Goal: Complete application form

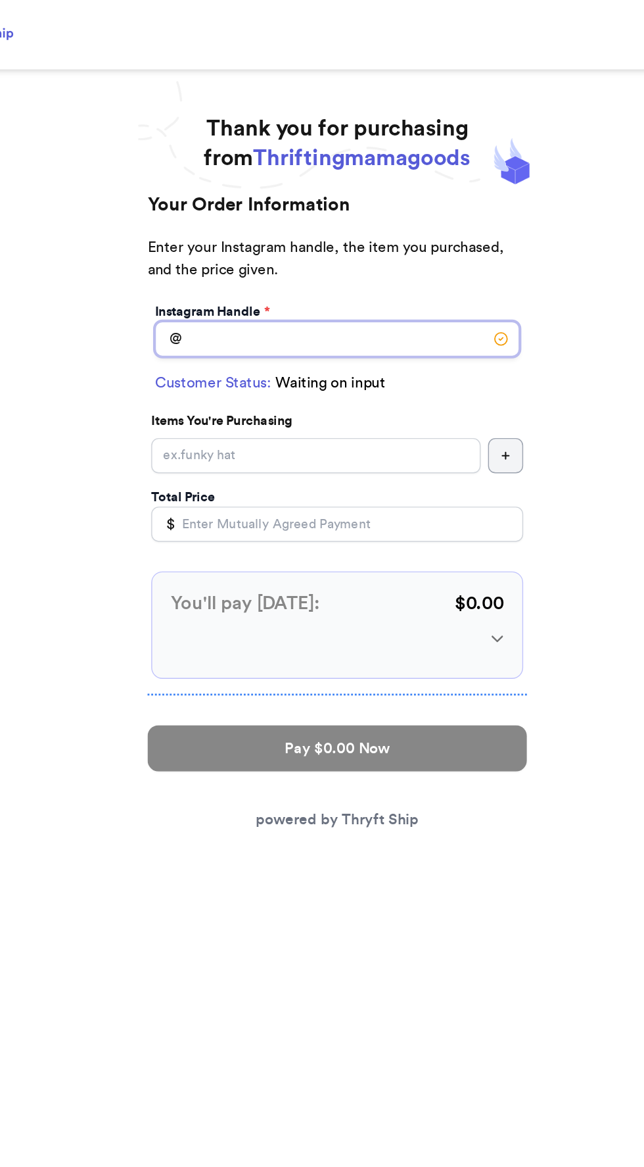
click at [372, 239] on input "Instagram Handle *" at bounding box center [322, 240] width 259 height 25
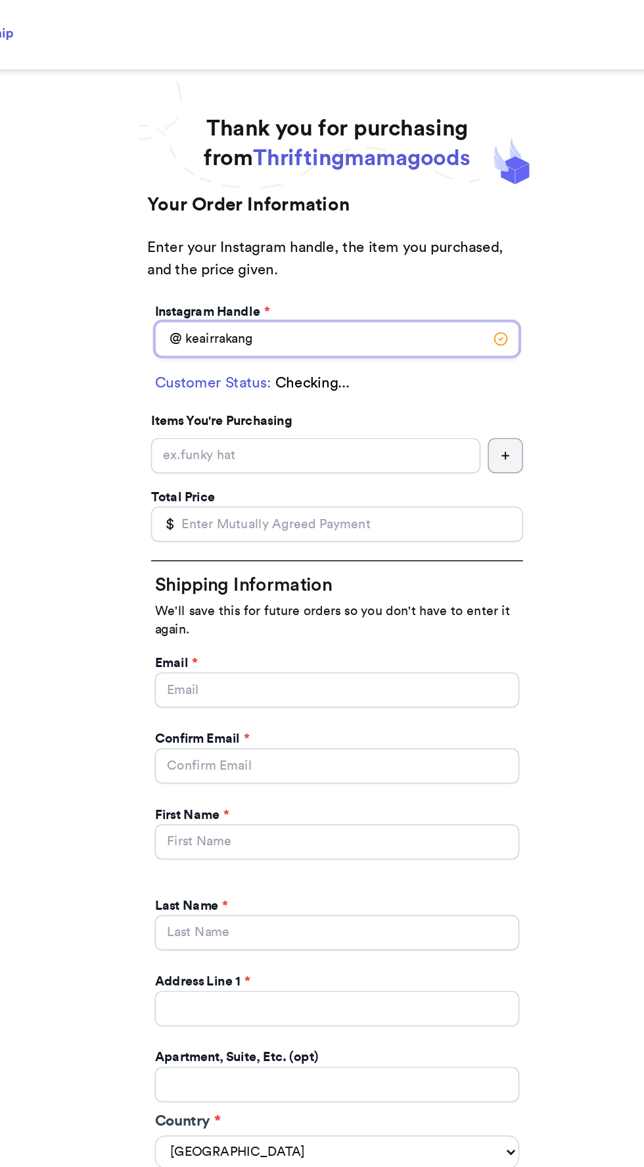
type input "keairrakang"
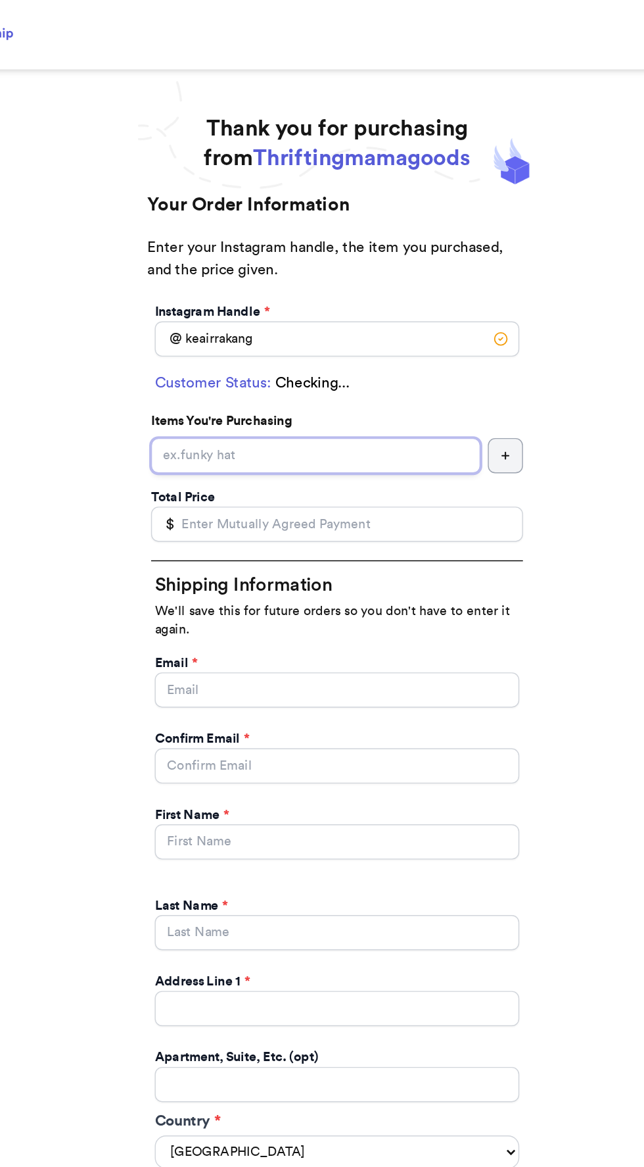
click at [360, 326] on input "Instagram Handle *" at bounding box center [307, 323] width 234 height 25
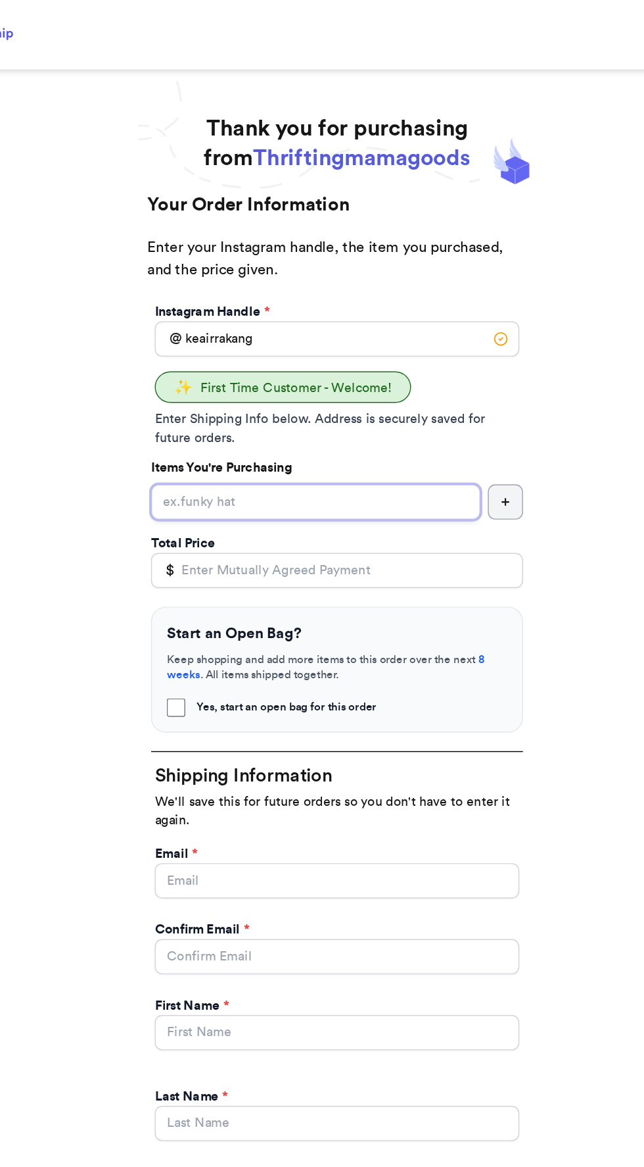
click at [373, 356] on input "Yes, start an open bag for this order" at bounding box center [307, 356] width 234 height 25
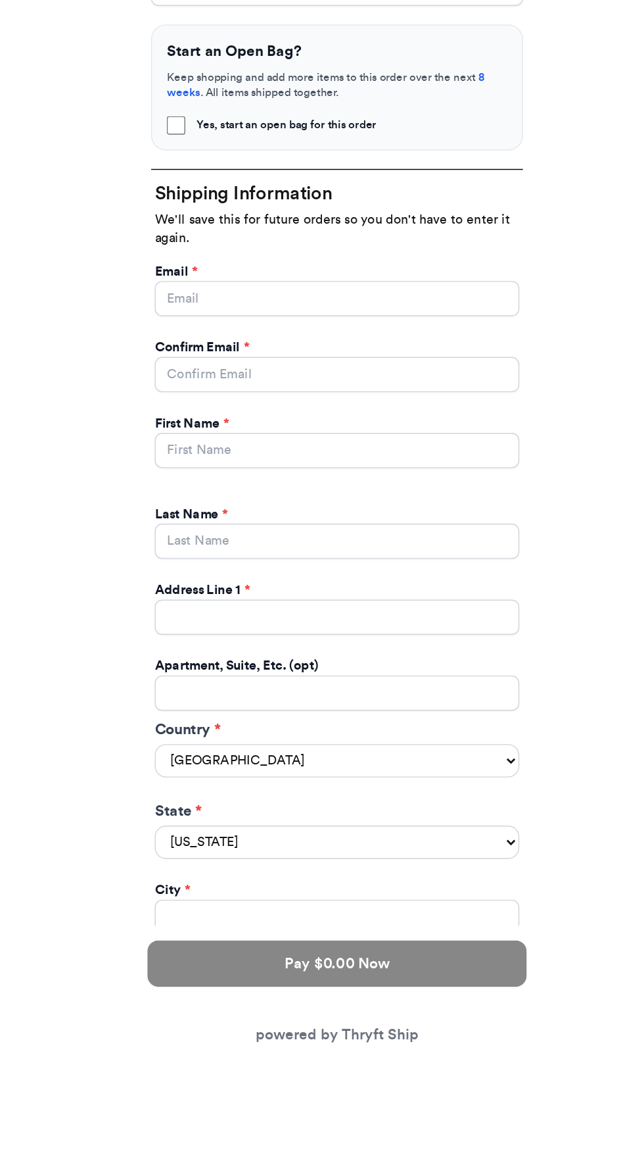
type input "Shoes and book 🥰"
click at [404, 626] on input "Yes, start an open bag for this order" at bounding box center [322, 625] width 259 height 25
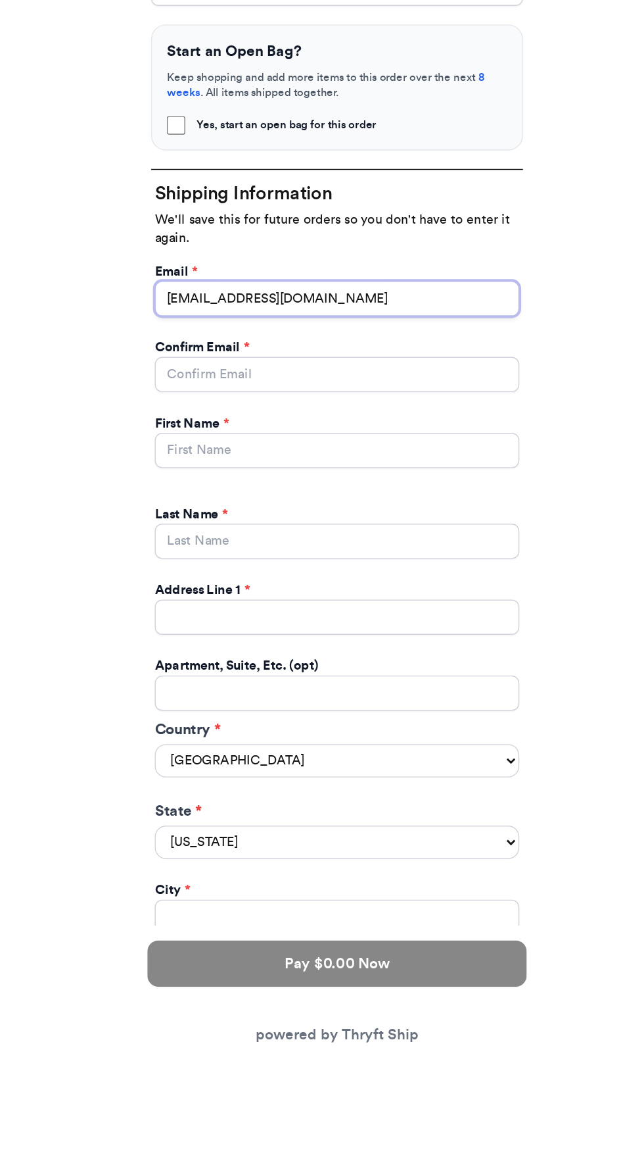
type input "[EMAIL_ADDRESS][DOMAIN_NAME]"
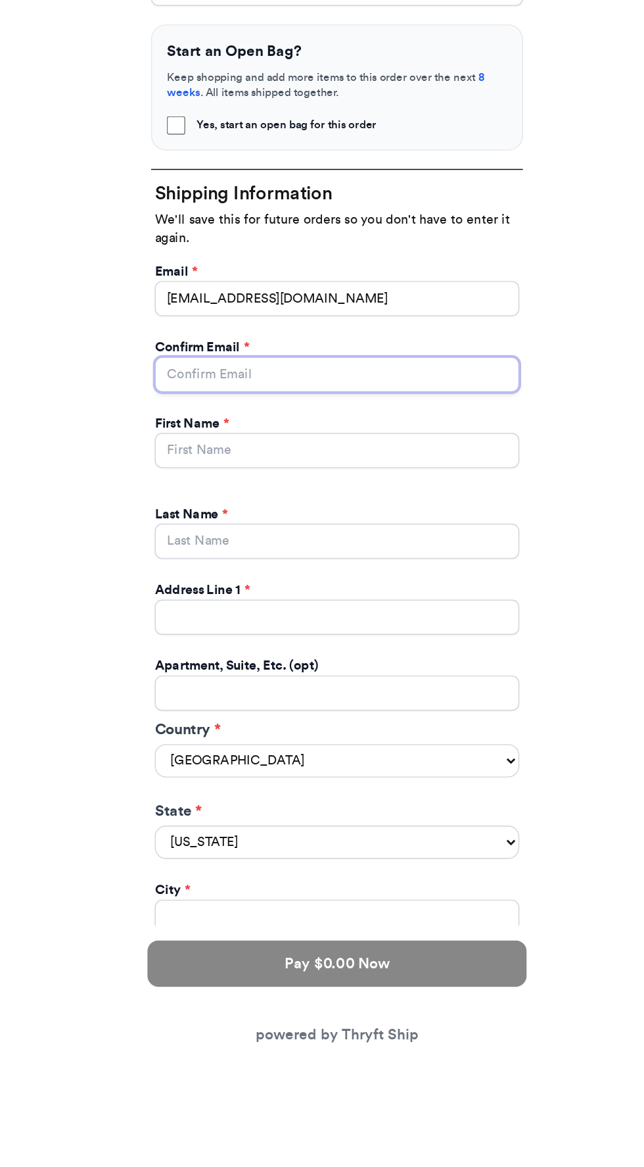
click at [404, 678] on input "Yes, start an open bag for this order" at bounding box center [322, 679] width 259 height 25
type input "[EMAIL_ADDRESS][DOMAIN_NAME]"
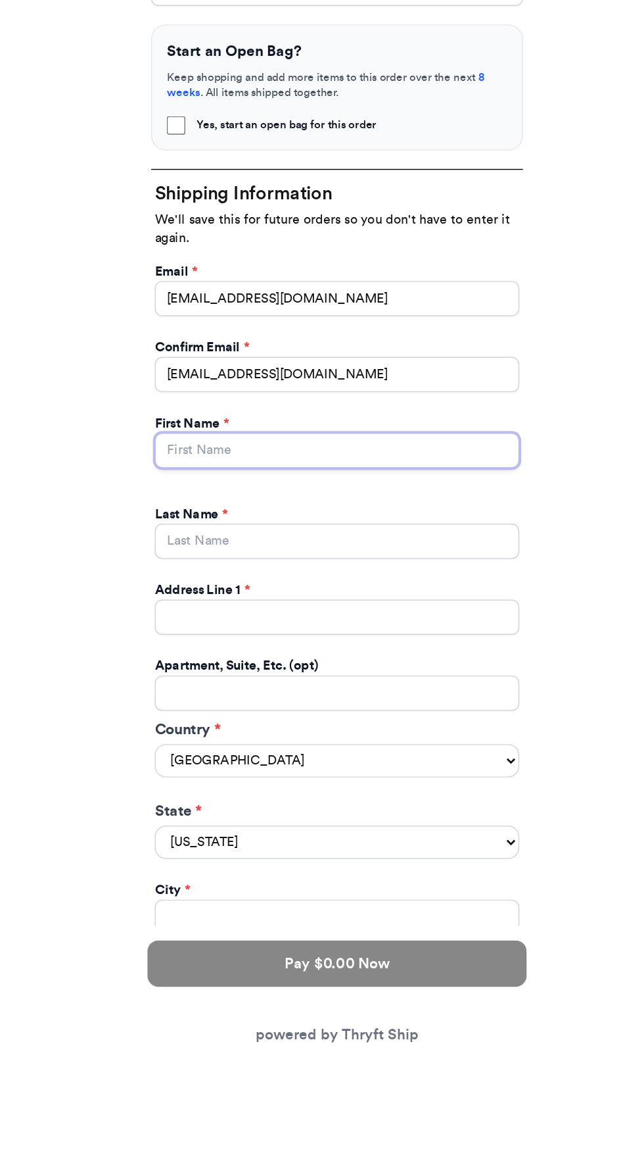
click at [412, 731] on input "Yes, start an open bag for this order" at bounding box center [322, 733] width 259 height 25
type input "Keairra"
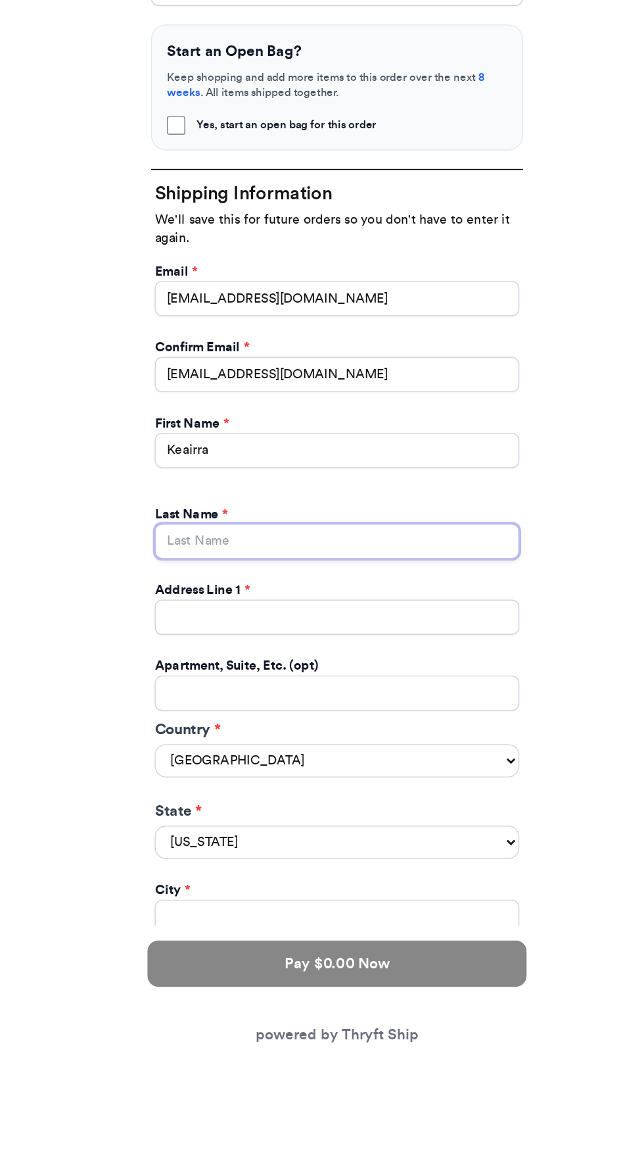
click at [414, 798] on input "Yes, start an open bag for this order" at bounding box center [322, 797] width 259 height 25
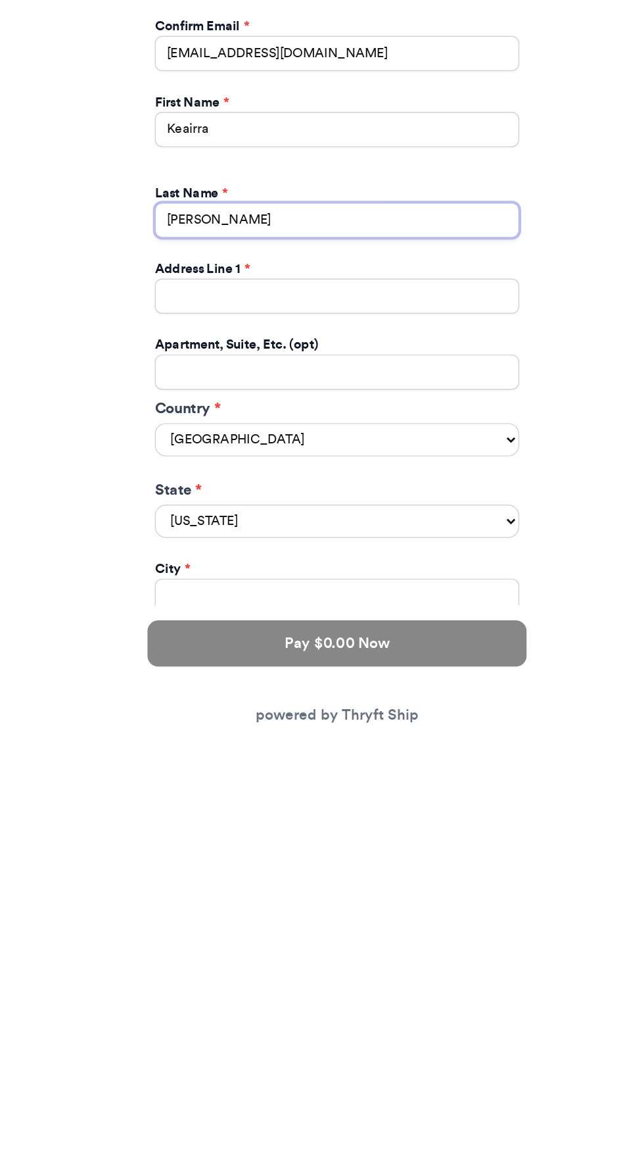
type input "[PERSON_NAME]"
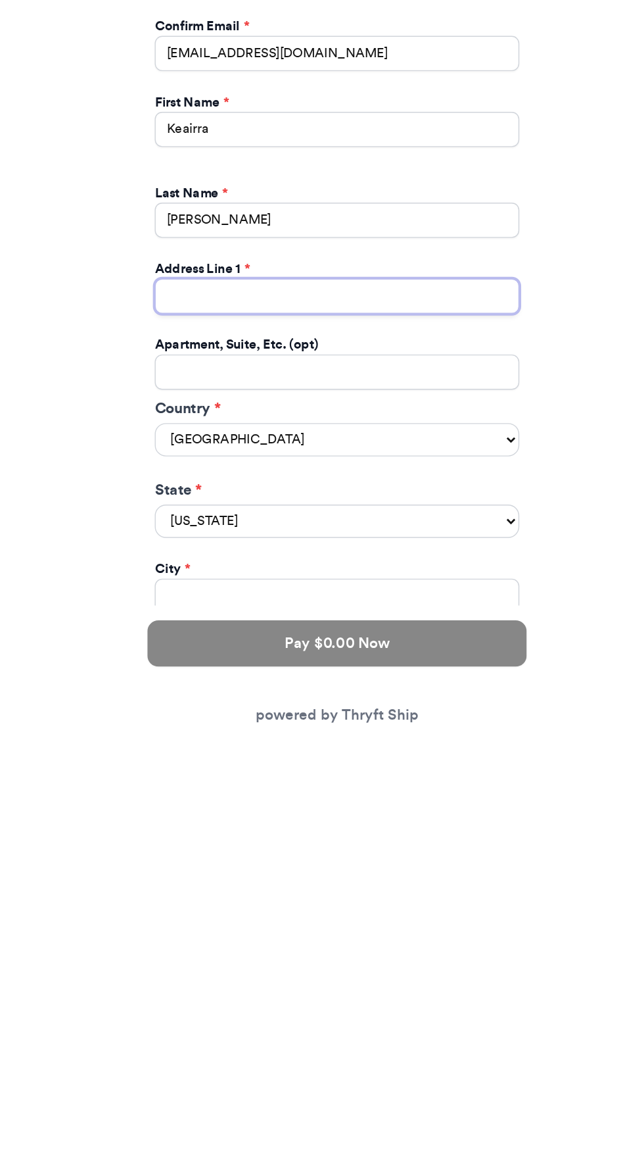
click at [412, 848] on input "Yes, start an open bag for this order" at bounding box center [322, 851] width 259 height 25
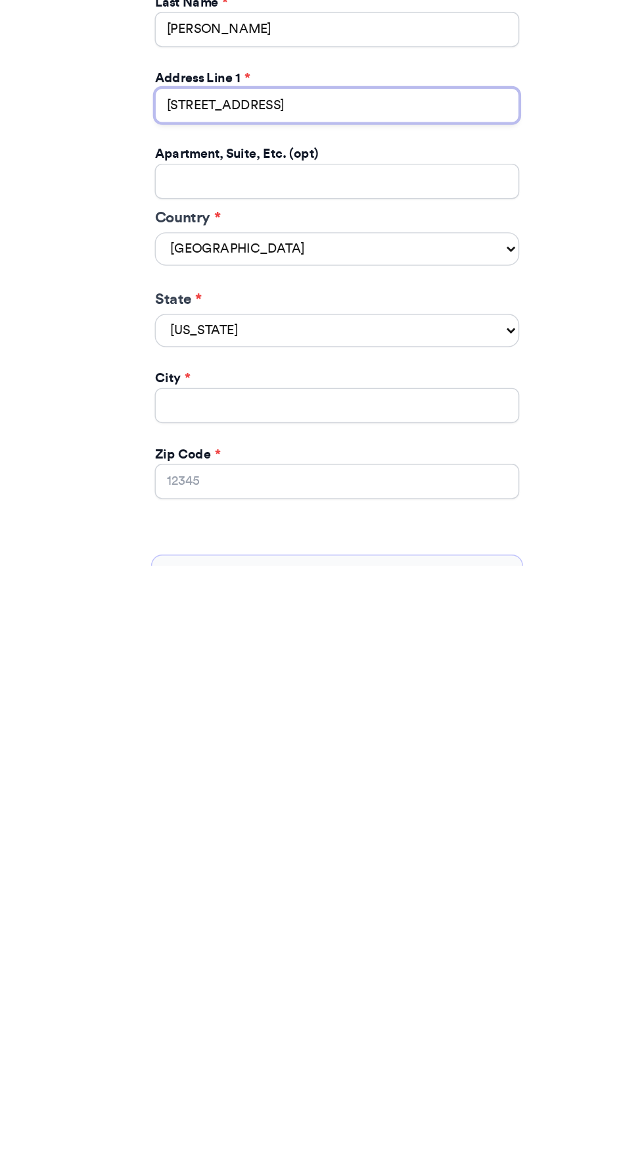
scroll to position [20, 0]
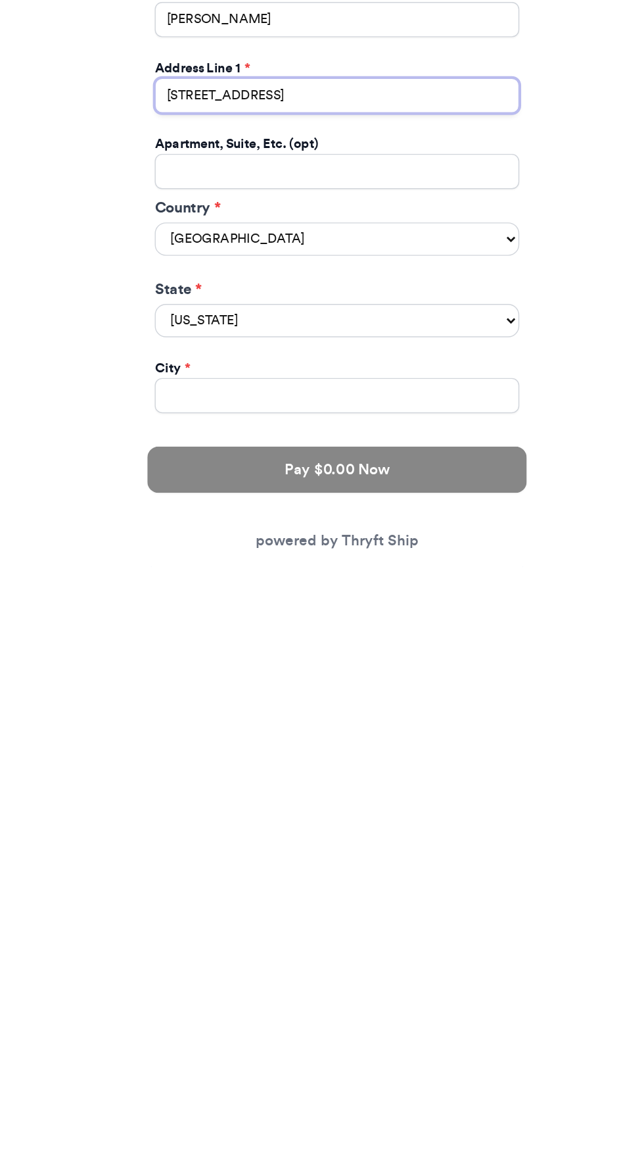
type input "[STREET_ADDRESS]"
click at [379, 992] on select "[US_STATE] [US_STATE] [US_STATE] [US_STATE] [US_STATE] [US_STATE] [US_STATE] [U…" at bounding box center [322, 992] width 259 height 24
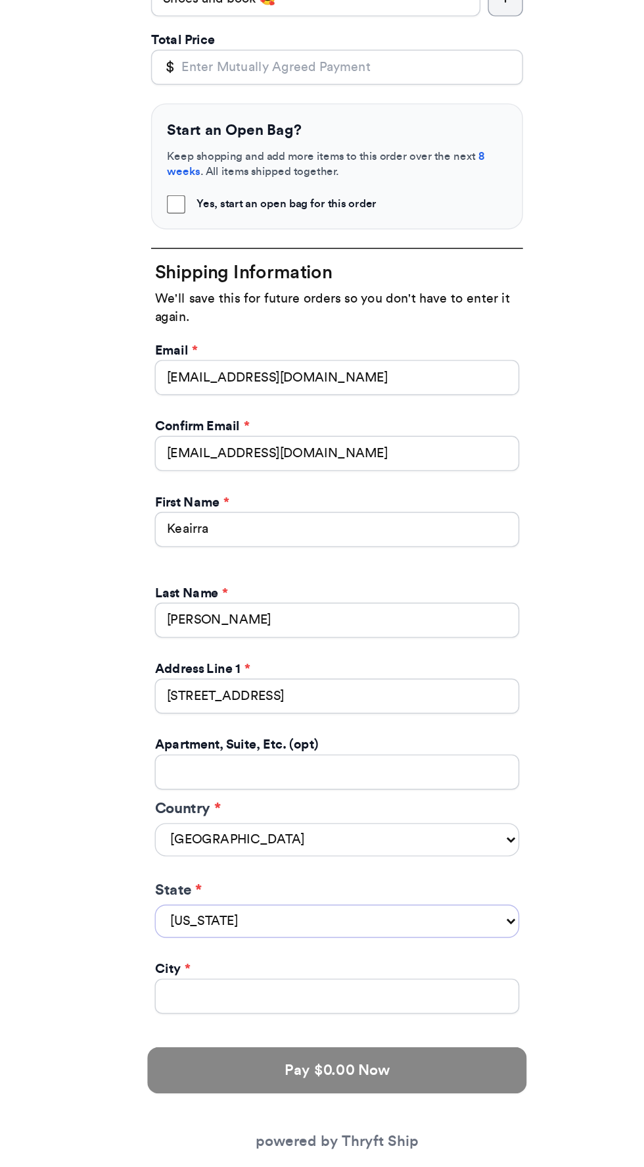
select select "[GEOGRAPHIC_DATA]"
click at [193, 980] on select "[US_STATE] [US_STATE] [US_STATE] [US_STATE] [US_STATE] [US_STATE] [US_STATE] [U…" at bounding box center [322, 992] width 259 height 24
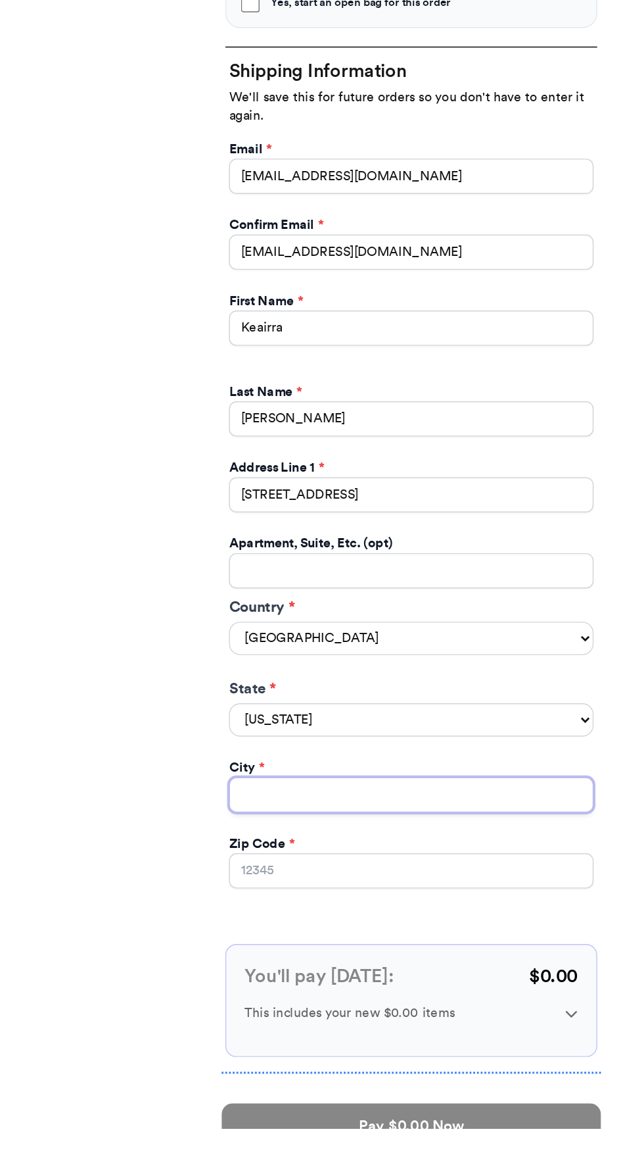
click at [356, 925] on input "Yes, start an open bag for this order" at bounding box center [322, 929] width 259 height 25
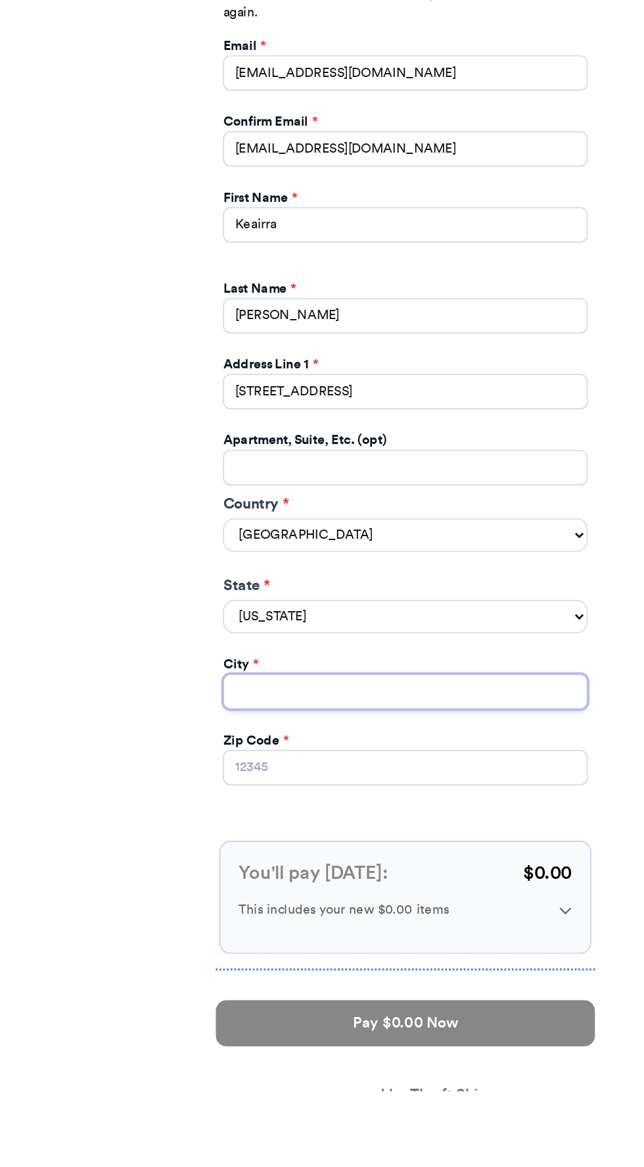
scroll to position [181, 0]
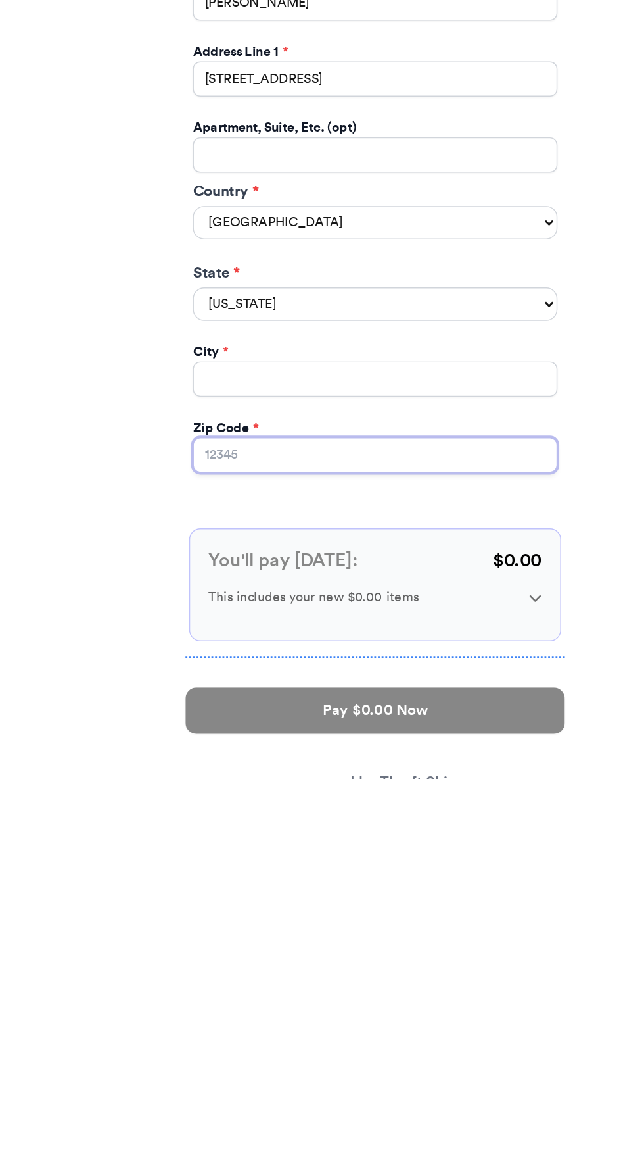
click at [396, 927] on input "Zip Code *" at bounding box center [322, 937] width 259 height 25
type input "75054"
click at [498, 932] on div "Thank you for purchasing from Thriftingmamagoods Your Order Information Enter y…" at bounding box center [322, 556] width 644 height 1315
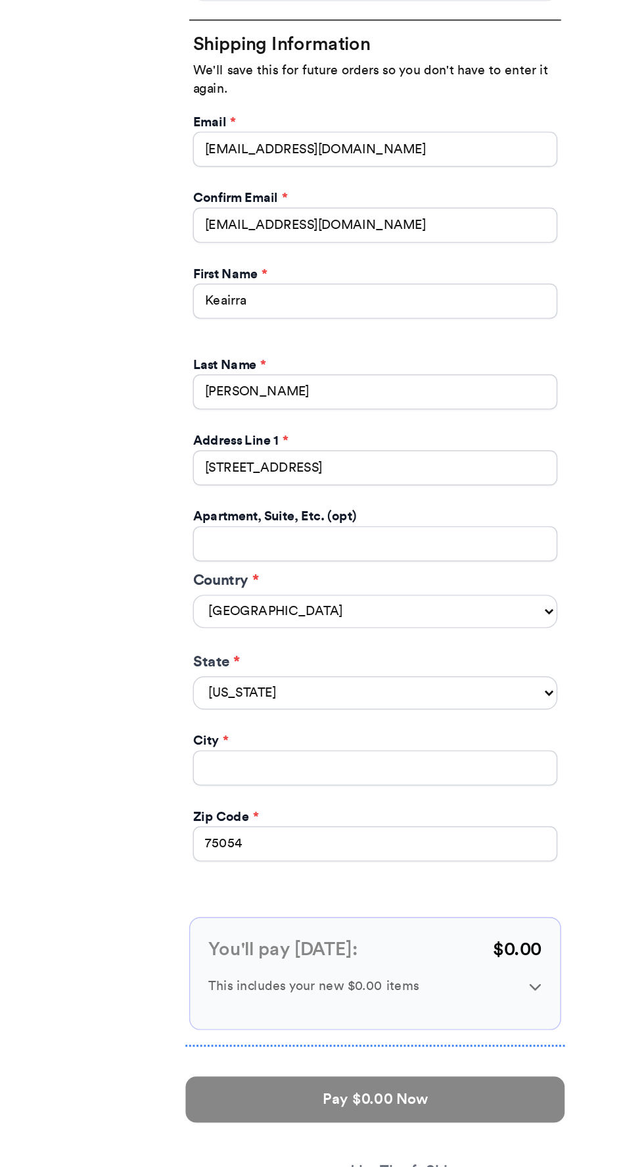
click at [102, 831] on div "Thank you for purchasing from Thriftingmamagoods Your Order Information Enter y…" at bounding box center [322, 556] width 644 height 1315
click at [383, 878] on input "Yes, start an open bag for this order" at bounding box center [322, 883] width 259 height 25
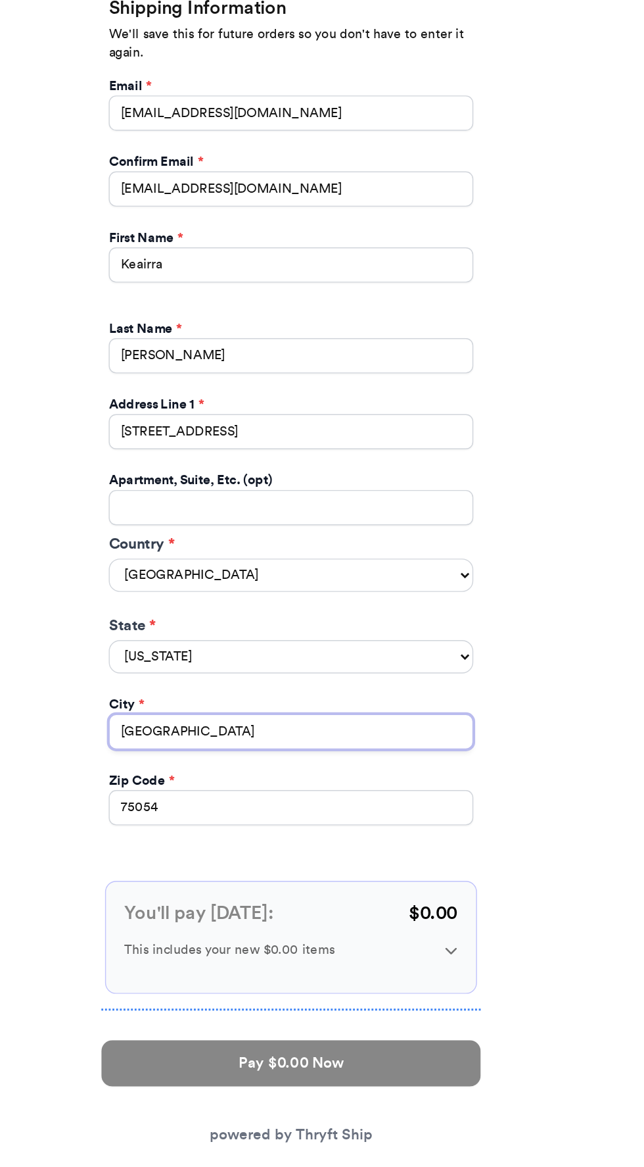
scroll to position [221, 0]
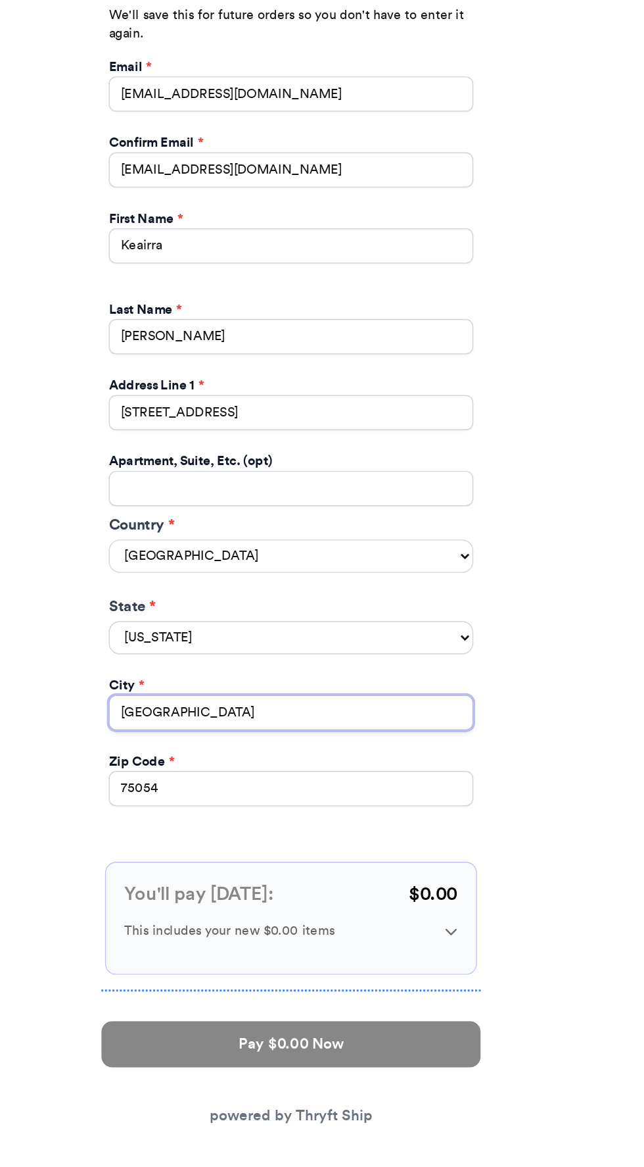
type input "[GEOGRAPHIC_DATA]"
click at [435, 997] on icon at bounding box center [436, 999] width 8 height 5
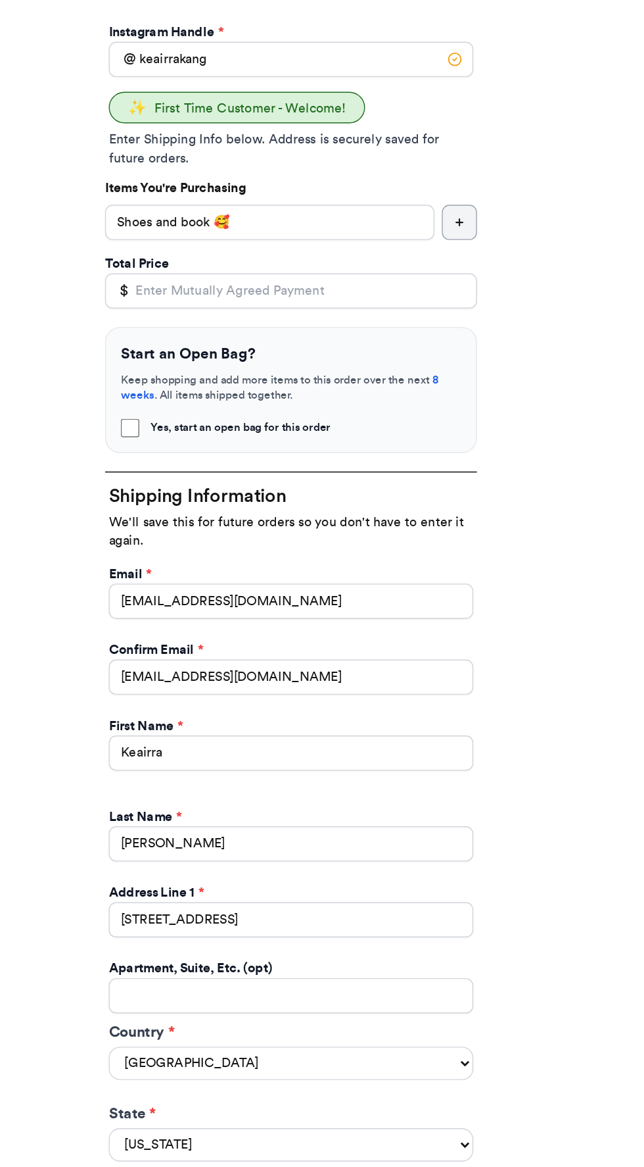
scroll to position [197, 0]
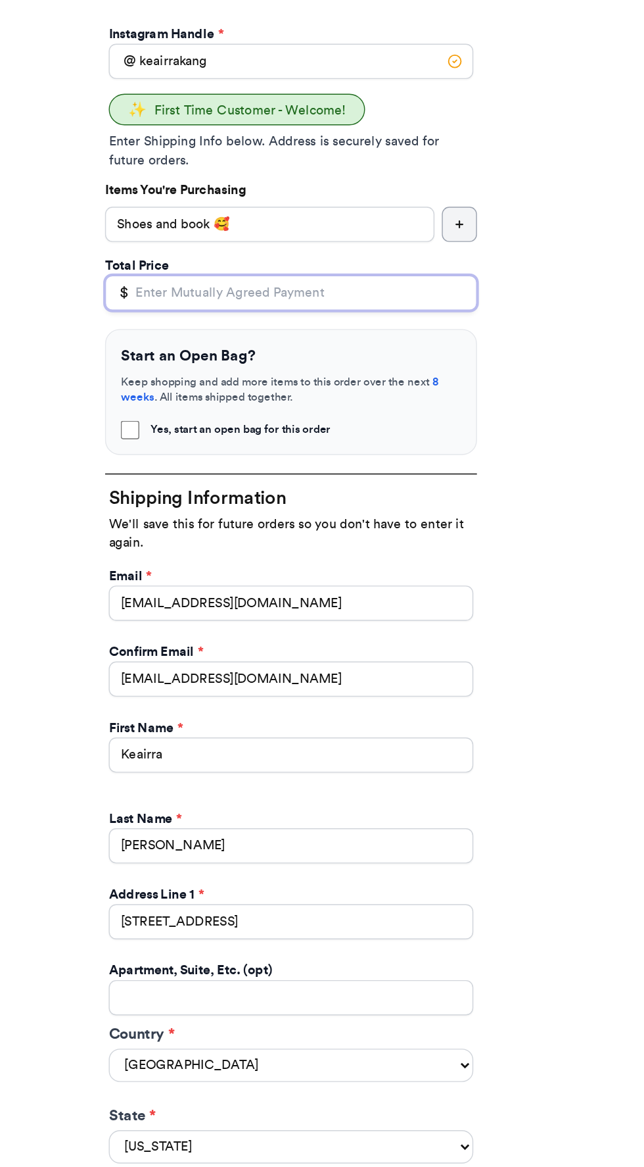
click at [407, 208] on input "Total Price" at bounding box center [322, 207] width 264 height 25
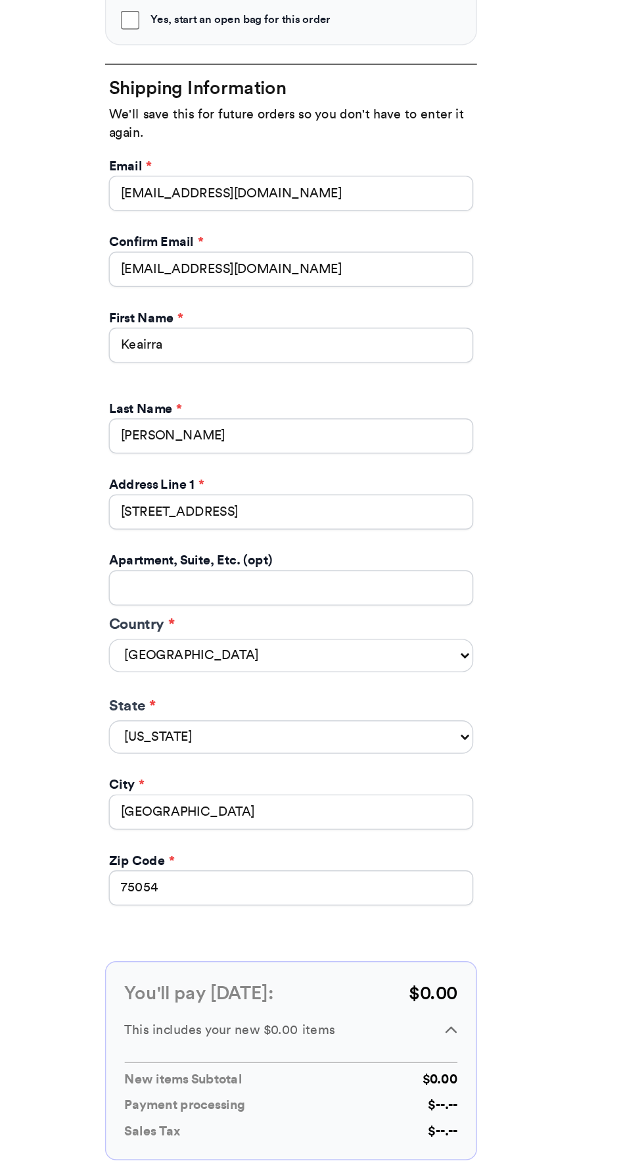
scroll to position [281, 0]
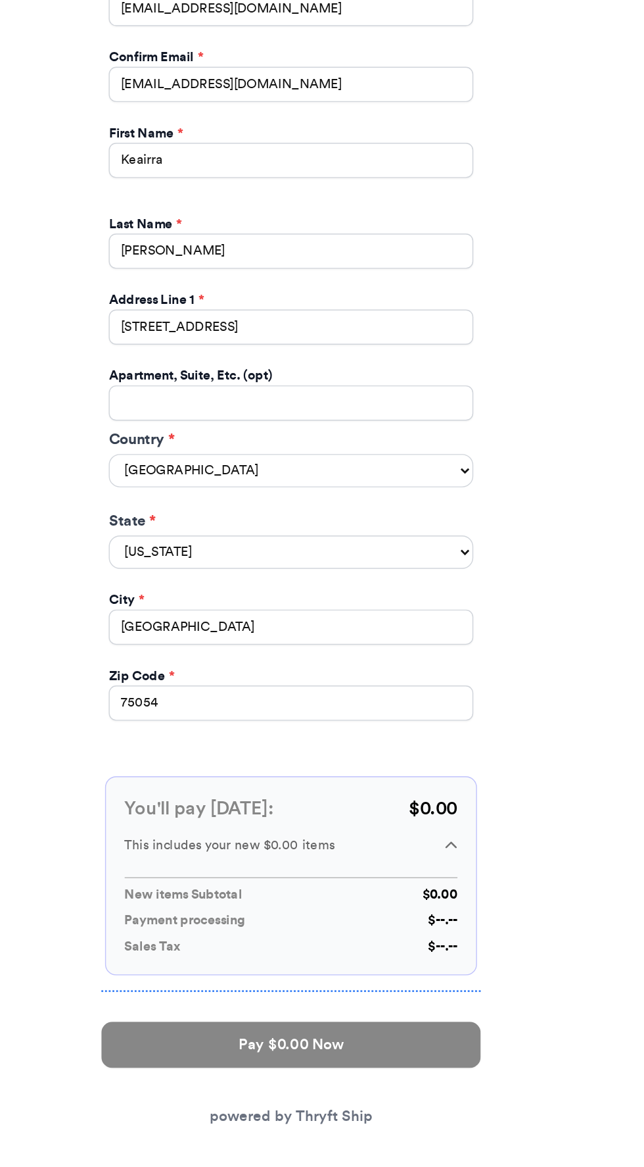
type input "0"
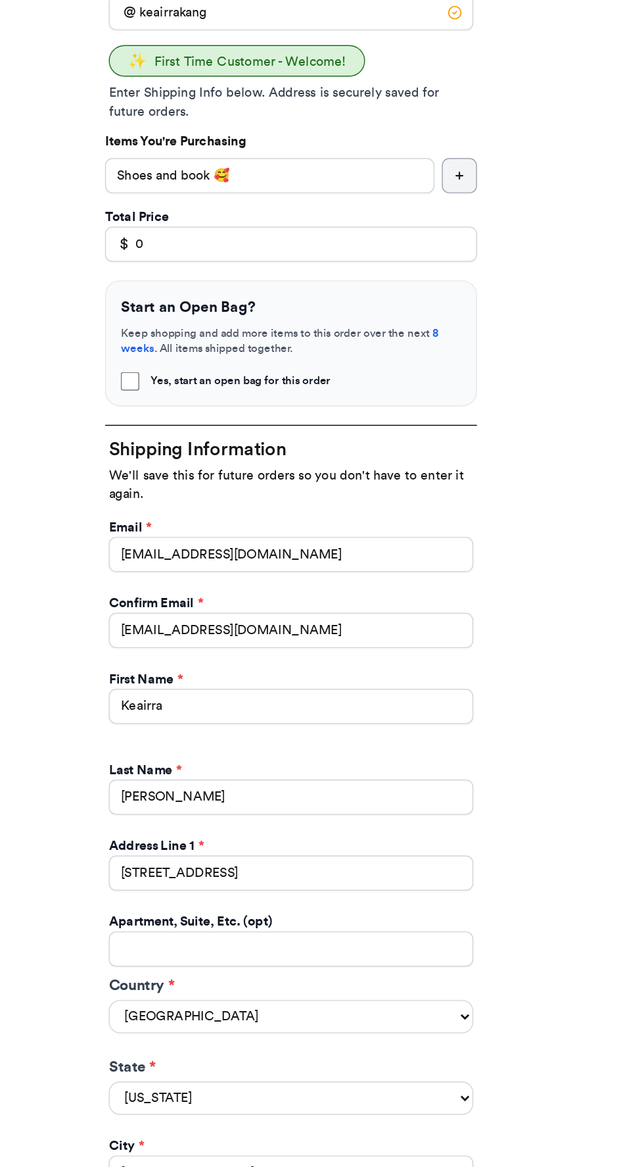
scroll to position [0, 0]
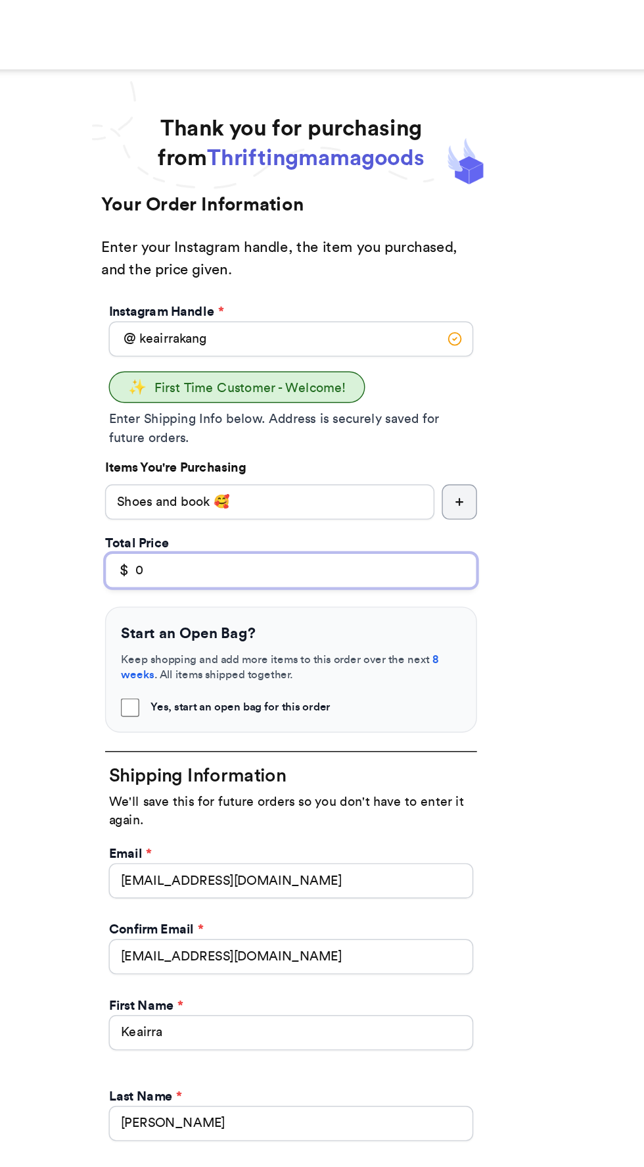
click at [394, 406] on input "0" at bounding box center [322, 405] width 264 height 25
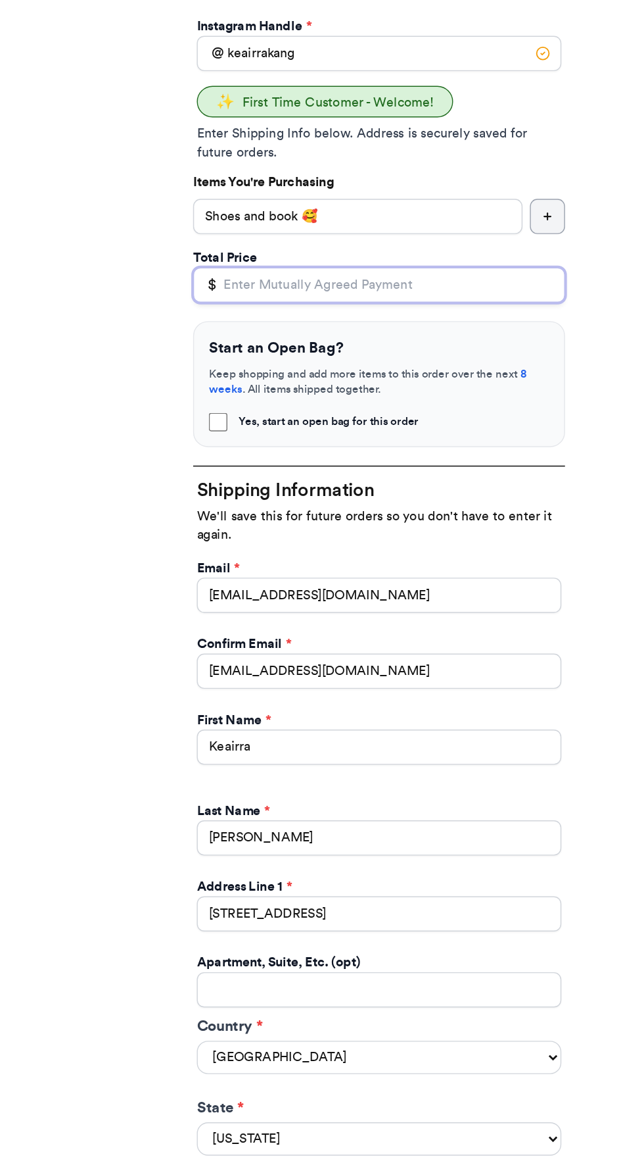
type input "1"
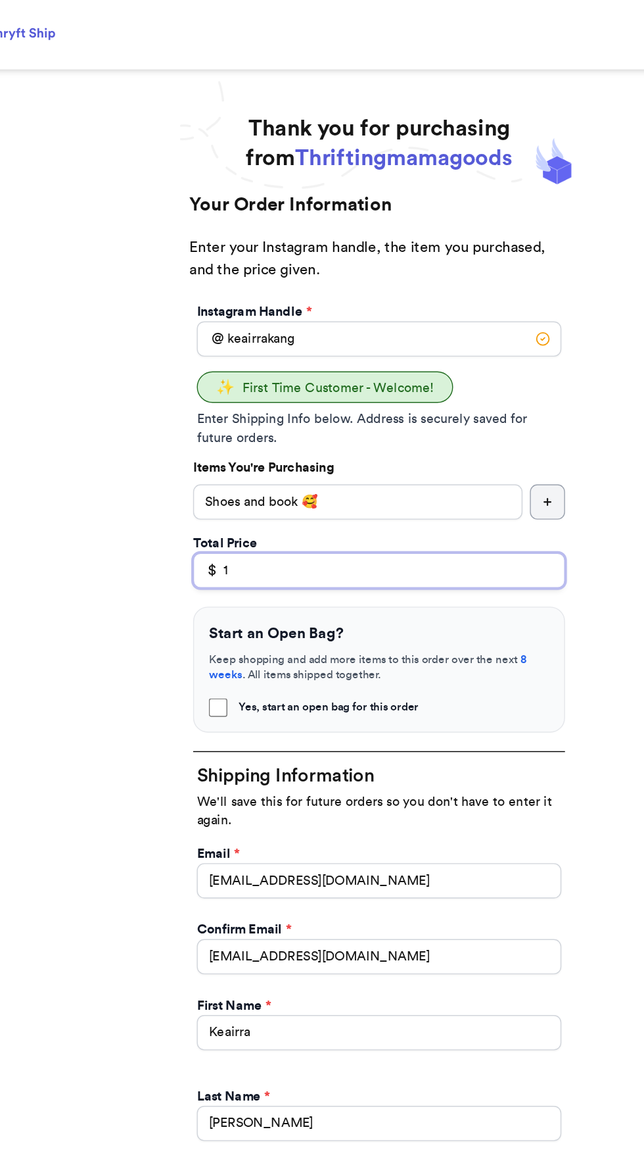
click at [379, 405] on input "1" at bounding box center [322, 405] width 264 height 25
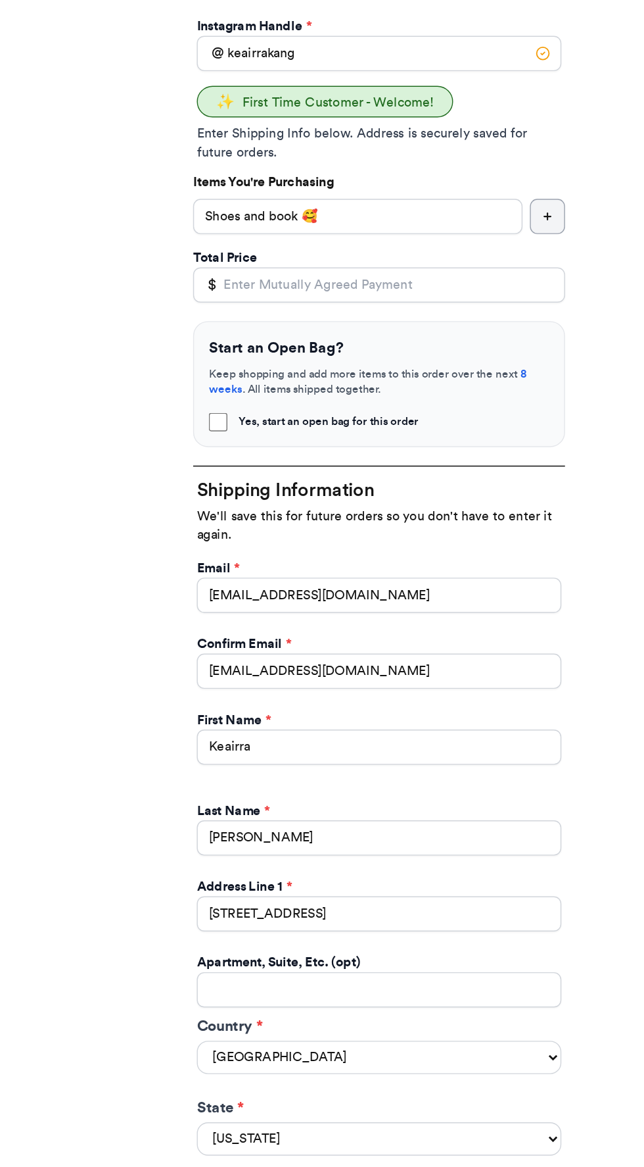
click at [338, 500] on span "Yes, start an open bag for this order" at bounding box center [286, 501] width 128 height 11
click at [214, 500] on input "Yes, start an open bag for this order" at bounding box center [207, 502] width 13 height 13
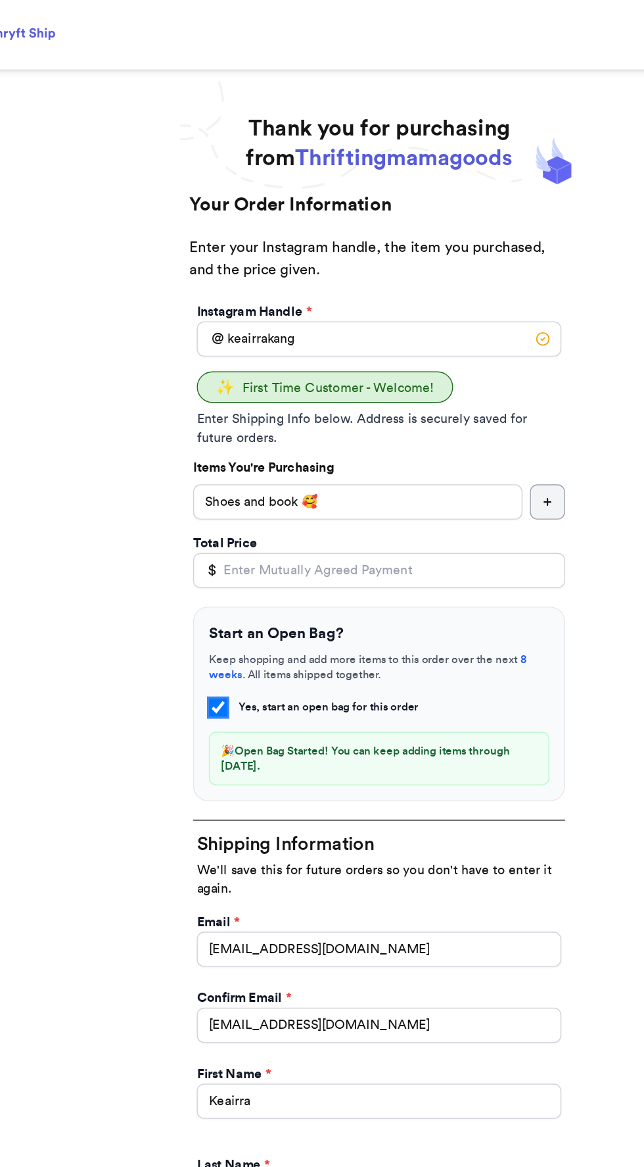
click at [212, 500] on input "Yes, start an open bag for this order" at bounding box center [207, 502] width 13 height 13
checkbox input "false"
